Goal: Find specific page/section: Find specific page/section

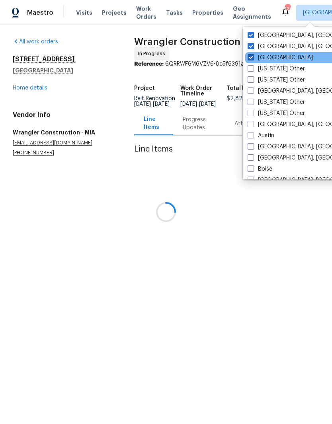
click at [249, 57] on span at bounding box center [250, 57] width 6 height 6
click at [249, 57] on input "Atlanta" at bounding box center [249, 56] width 5 height 5
checkbox input "false"
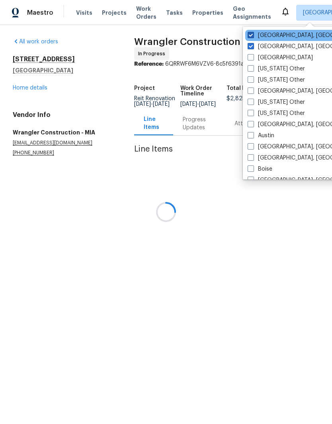
click at [251, 33] on span at bounding box center [250, 35] width 6 height 6
click at [251, 33] on input "Savannah, GA" at bounding box center [249, 33] width 5 height 5
checkbox input "false"
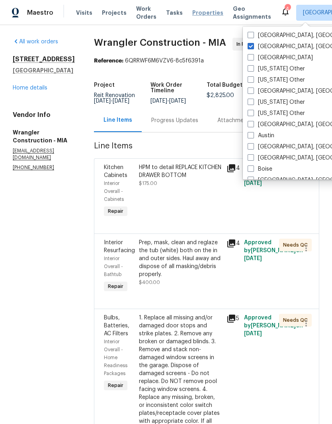
click at [201, 11] on span "Properties" at bounding box center [207, 13] width 31 height 8
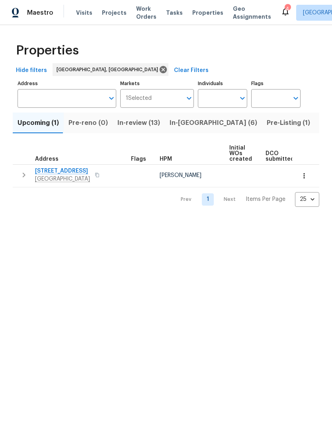
click at [140, 126] on span "In-review (13)" at bounding box center [138, 122] width 43 height 11
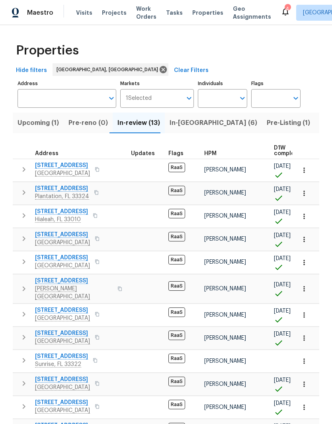
click at [183, 125] on span "In-reno (6)" at bounding box center [212, 122] width 87 height 11
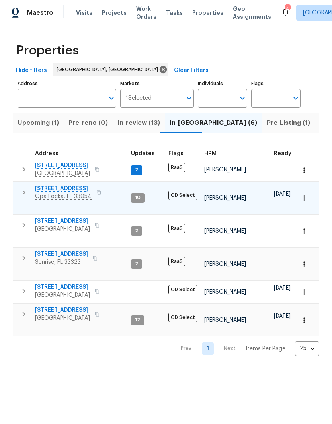
click at [67, 187] on span "2421 NW 152nd St" at bounding box center [63, 189] width 56 height 8
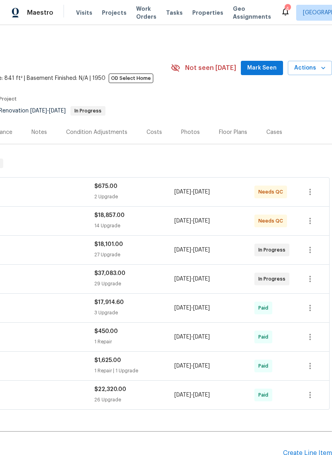
scroll to position [0, 118]
click at [267, 70] on span "Mark Seen" at bounding box center [261, 68] width 29 height 10
click at [324, 70] on icon "button" at bounding box center [323, 68] width 8 height 8
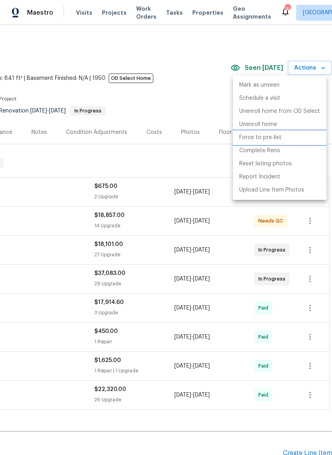
click at [272, 136] on p "Force to pre-list" at bounding box center [260, 138] width 42 height 8
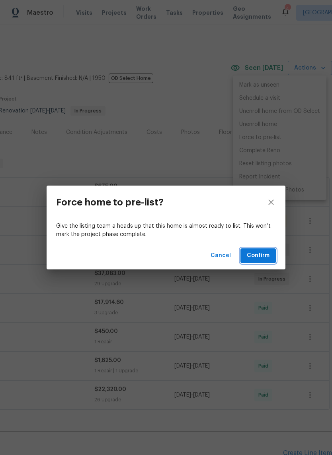
click at [266, 253] on span "Confirm" at bounding box center [258, 256] width 23 height 10
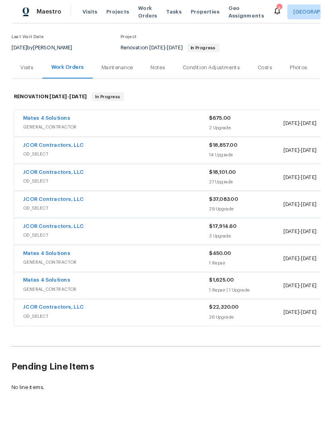
scroll to position [59, 0]
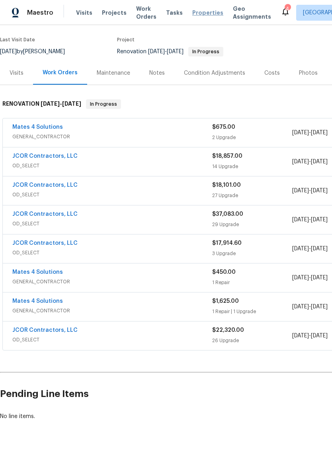
click at [202, 13] on span "Properties" at bounding box center [207, 13] width 31 height 8
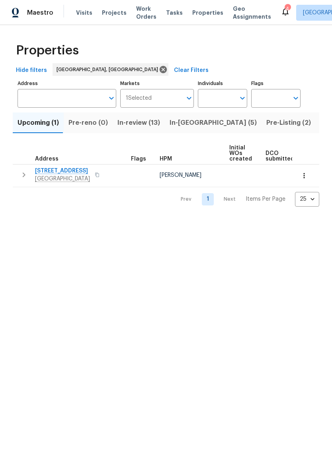
click at [183, 124] on span "In-reno (5)" at bounding box center [212, 122] width 87 height 11
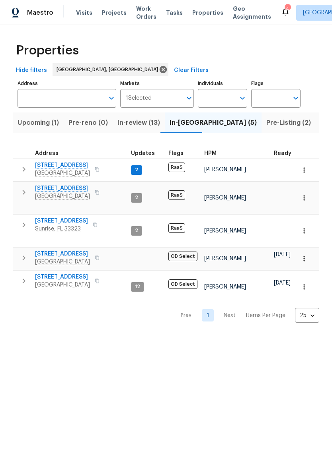
click at [266, 120] on span "Pre-Listing (2)" at bounding box center [288, 122] width 45 height 11
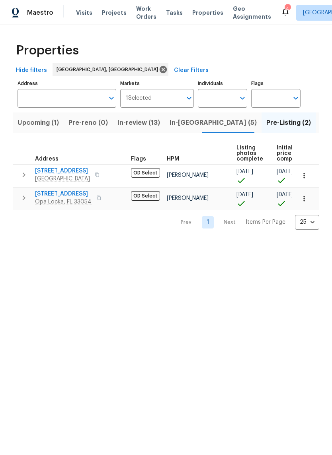
click at [140, 243] on html "Maestro Visits Projects Work Orders Tasks Properties Geo Assignments 4 Miami, F…" at bounding box center [166, 121] width 332 height 243
